Goal: Navigation & Orientation: Find specific page/section

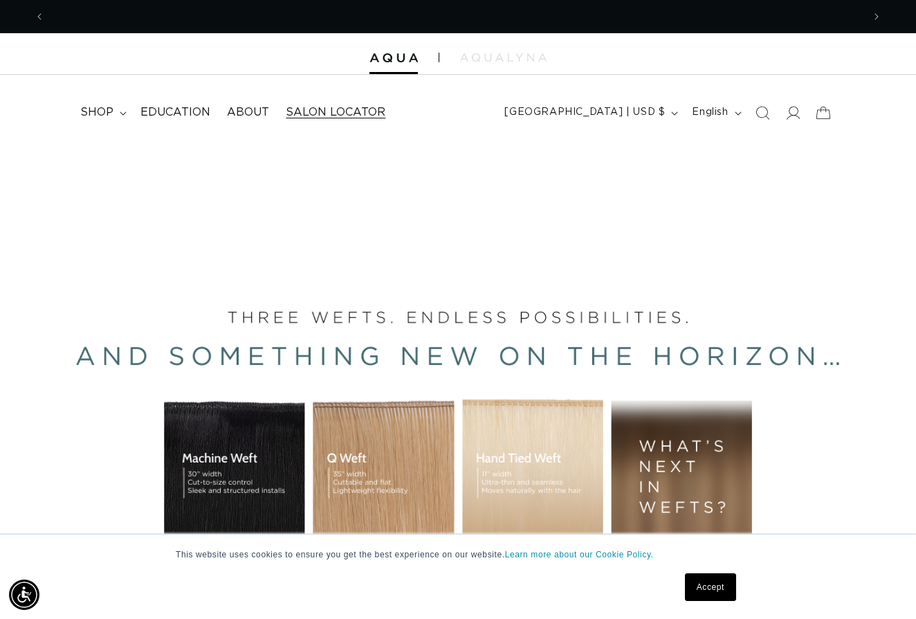
scroll to position [0, 1636]
click at [356, 112] on span "Salon Locator" at bounding box center [336, 112] width 100 height 15
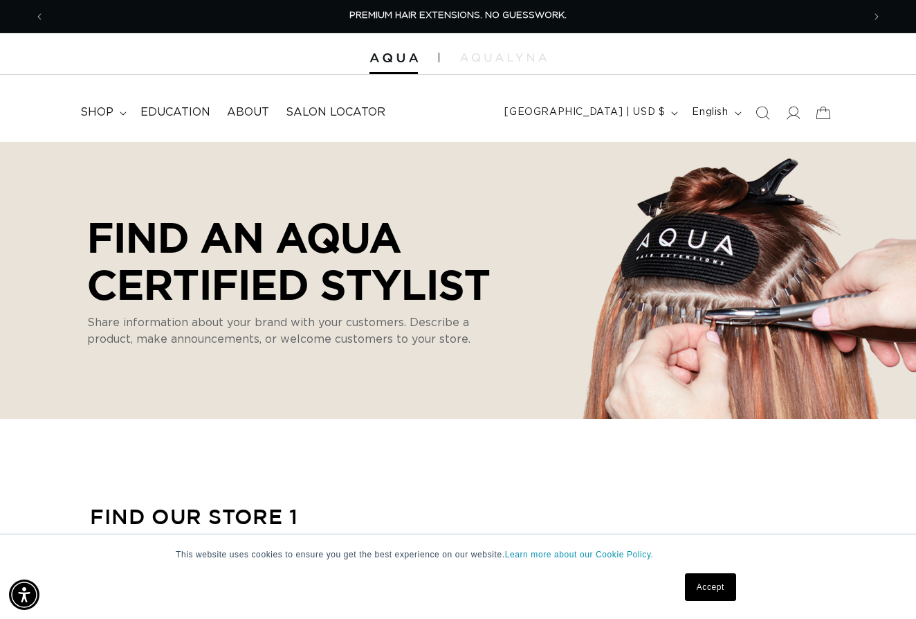
select select "m"
click at [356, 112] on span "Salon Locator" at bounding box center [336, 112] width 100 height 15
select select "m"
click at [100, 105] on span "shop" at bounding box center [96, 112] width 33 height 15
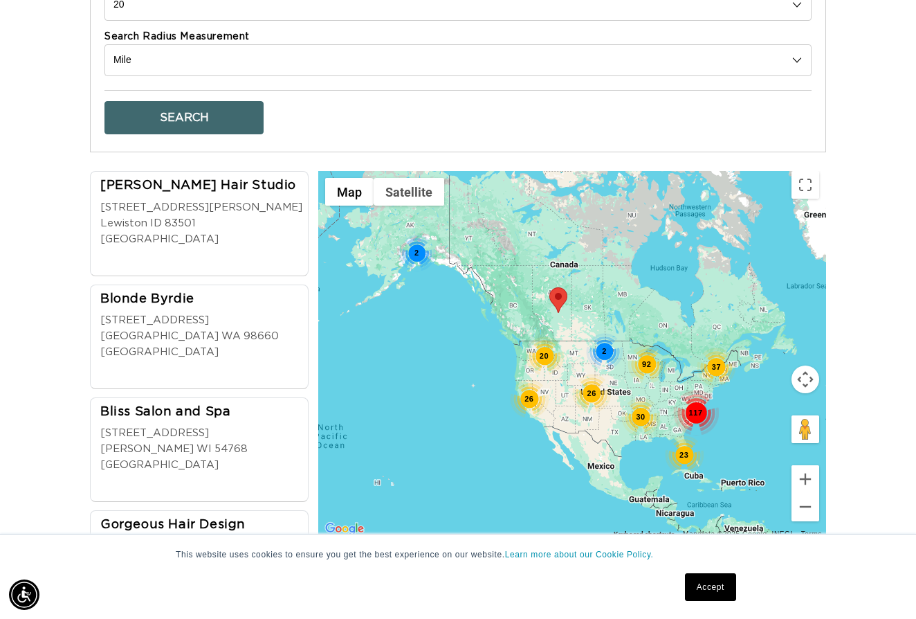
scroll to position [0, 818]
click at [684, 453] on div "23" at bounding box center [684, 454] width 39 height 39
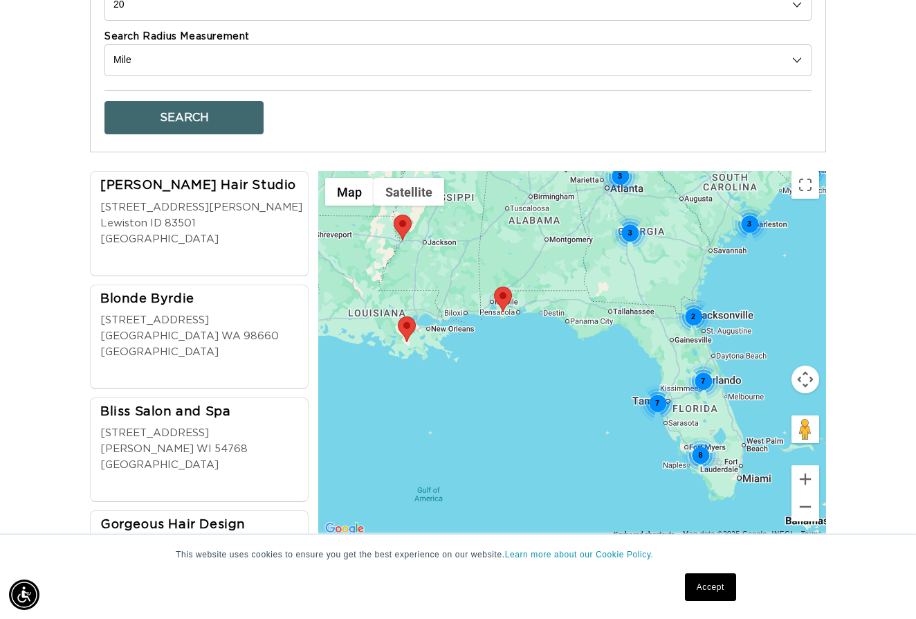
scroll to position [0, 1636]
click at [695, 452] on div "8" at bounding box center [700, 455] width 37 height 37
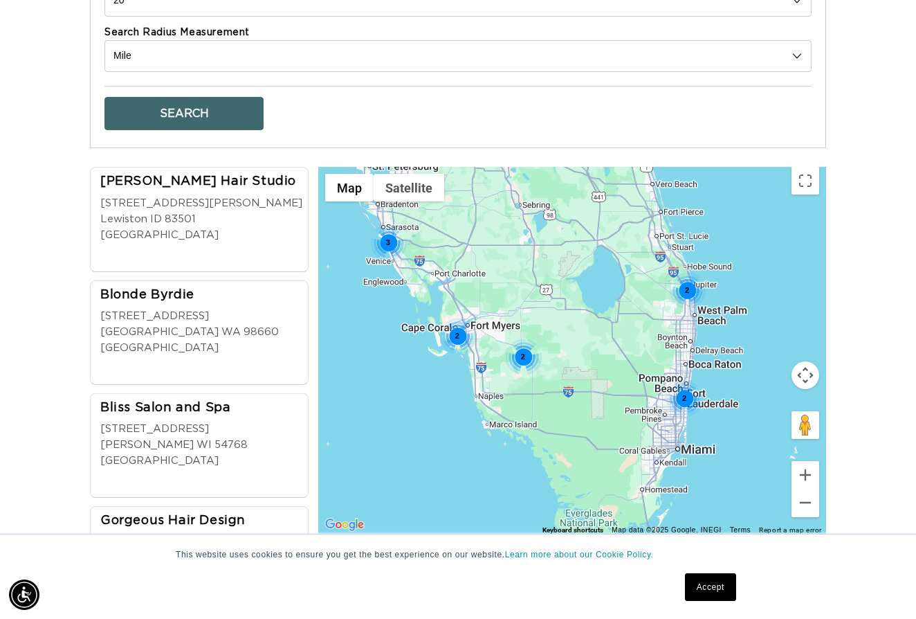
scroll to position [0, 0]
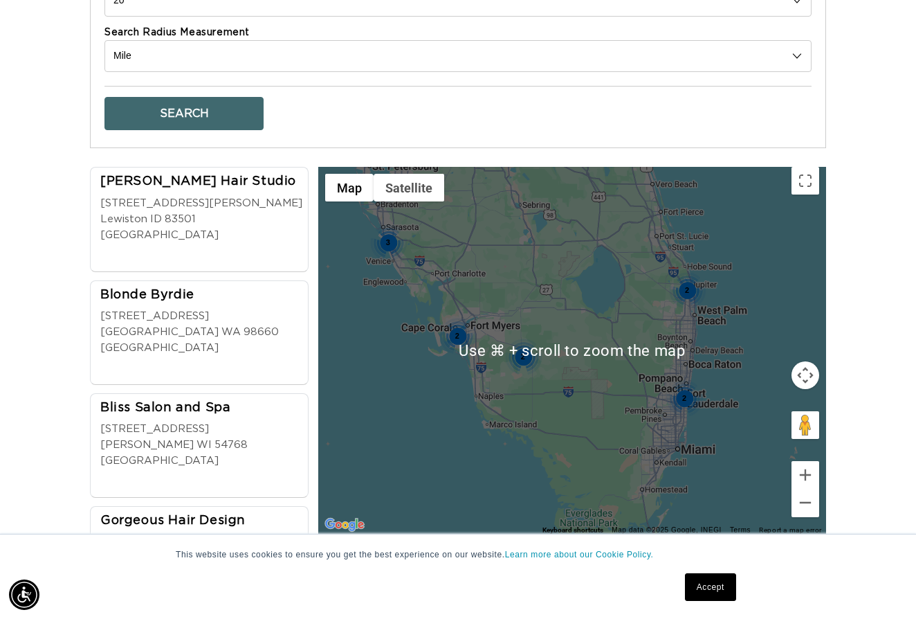
click at [682, 398] on div "2" at bounding box center [684, 398] width 37 height 37
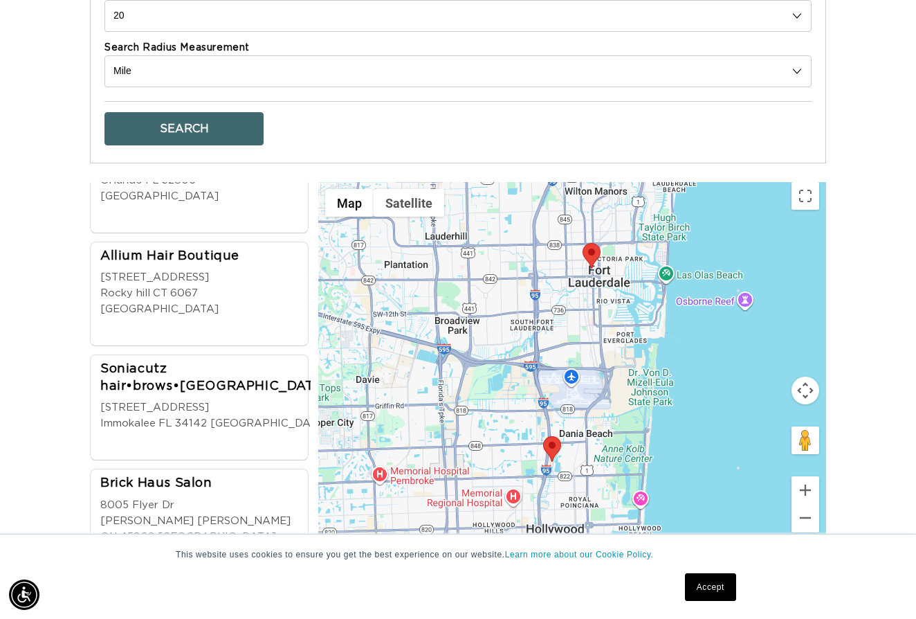
click at [560, 450] on img at bounding box center [552, 449] width 18 height 26
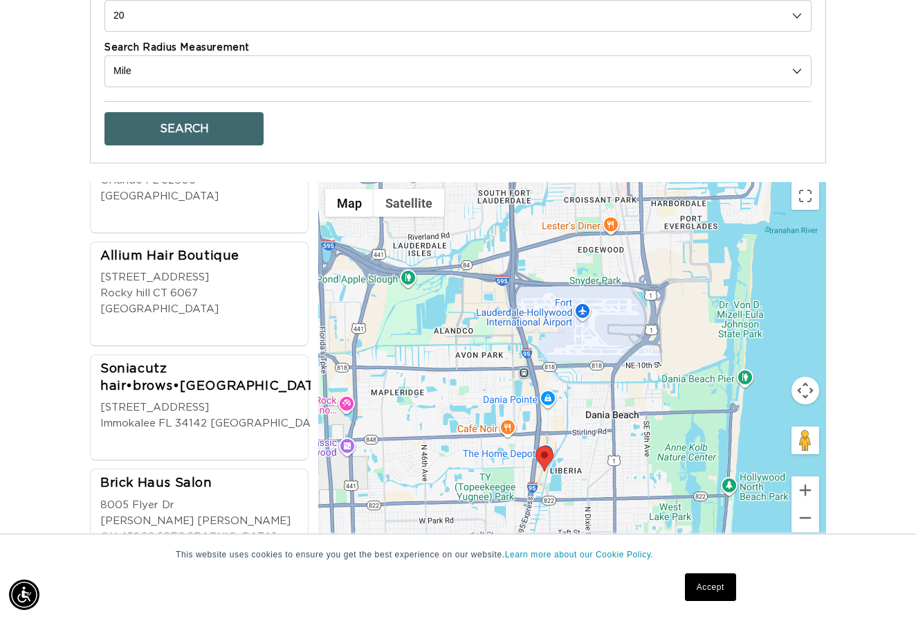
scroll to position [0, 818]
